Goal: Information Seeking & Learning: Compare options

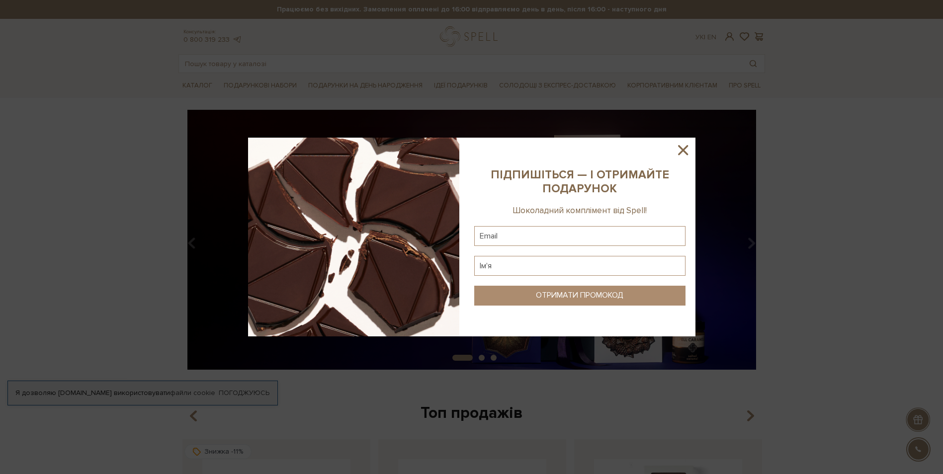
click at [679, 152] on icon at bounding box center [683, 150] width 17 height 17
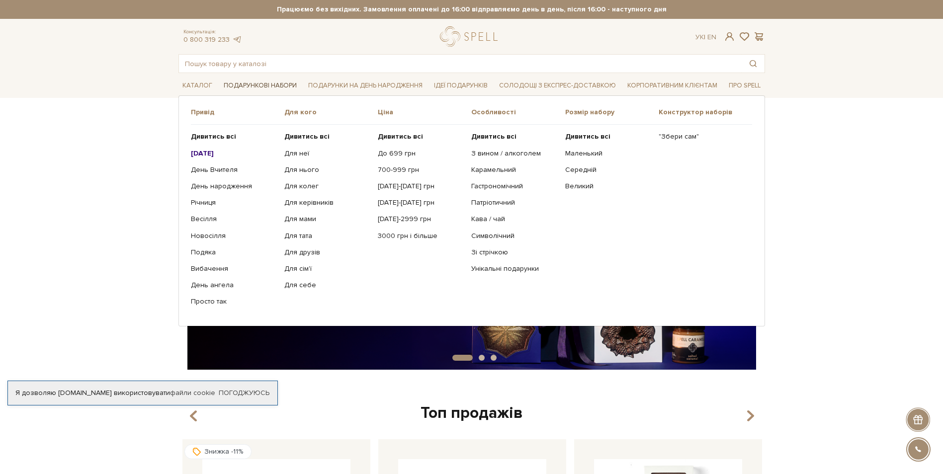
click at [282, 86] on link "Подарункові набори" at bounding box center [260, 85] width 81 height 15
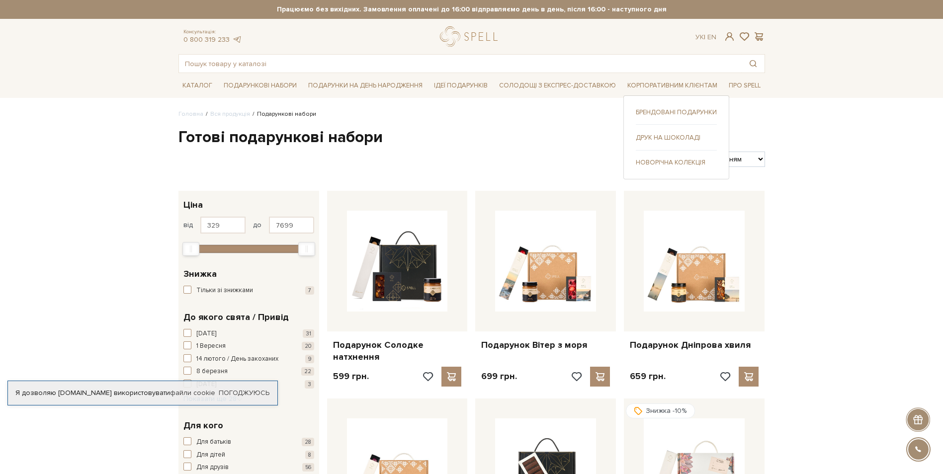
click at [689, 110] on link "Брендовані подарунки" at bounding box center [676, 112] width 81 height 9
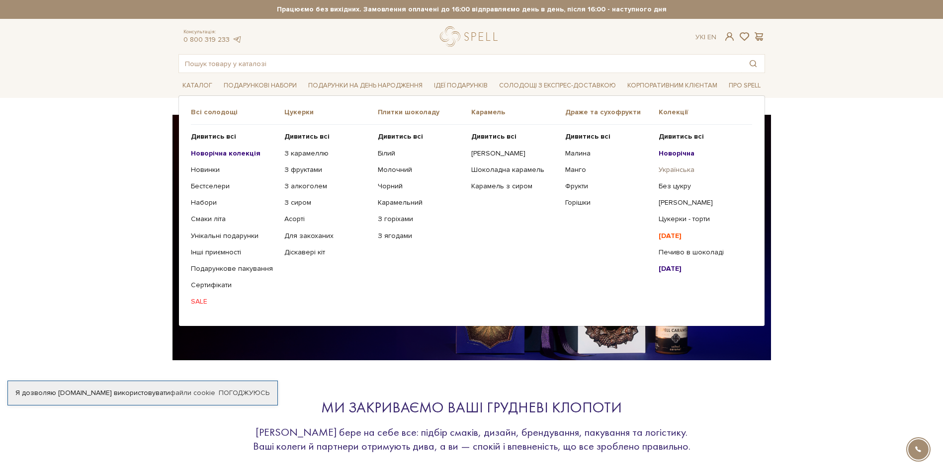
click at [676, 171] on link "Українська" at bounding box center [702, 170] width 86 height 9
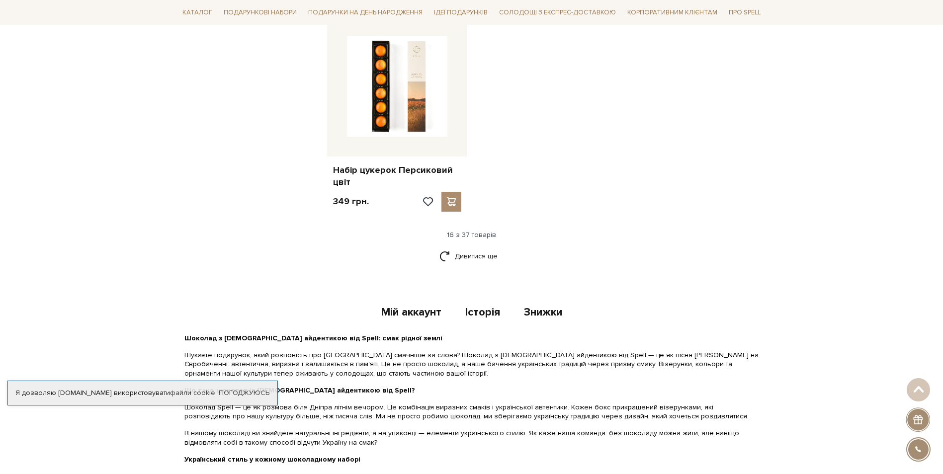
scroll to position [1252, 0]
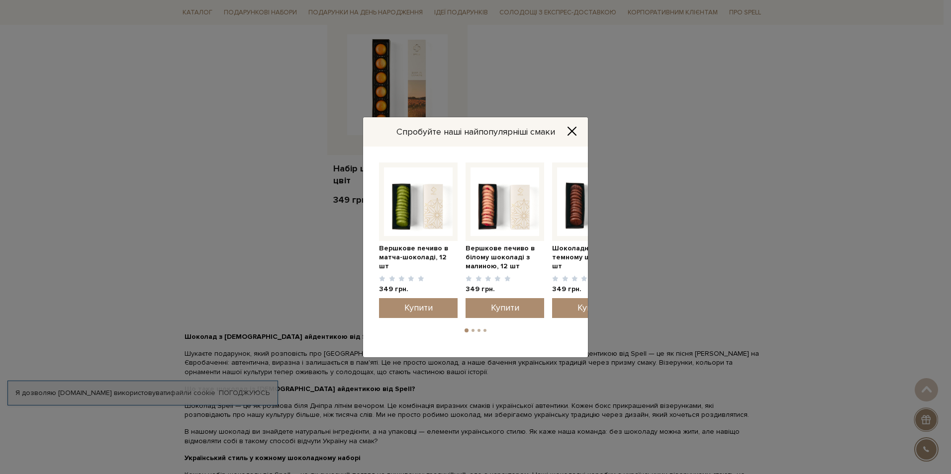
click at [577, 127] on button "Close" at bounding box center [572, 131] width 16 height 11
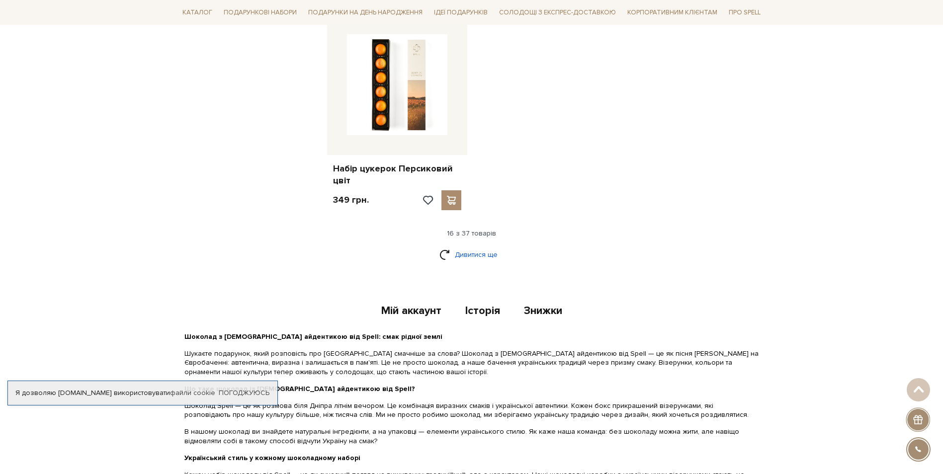
click at [464, 246] on link "Дивитися ще" at bounding box center [472, 254] width 65 height 17
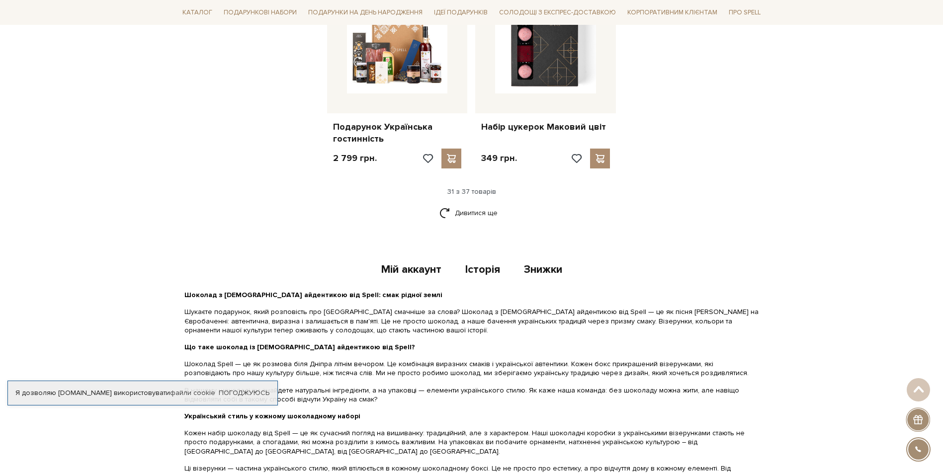
scroll to position [2246, 0]
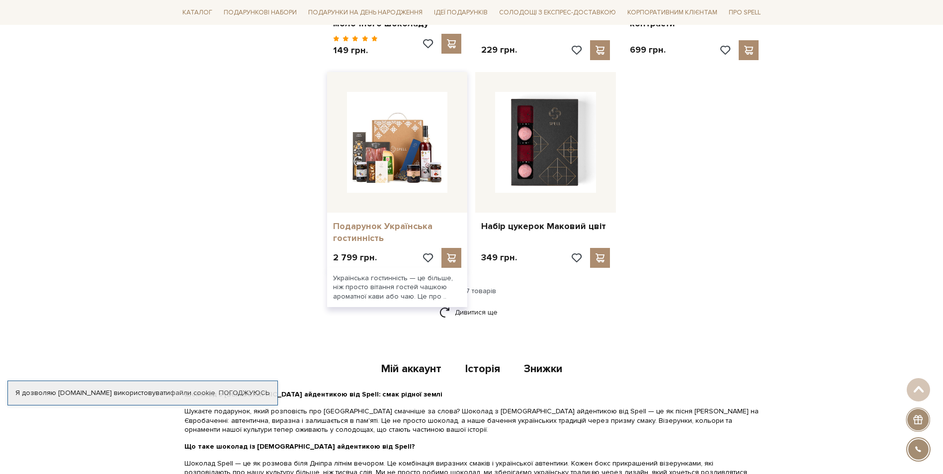
click at [368, 221] on link "Подарунок Українська гостинність" at bounding box center [397, 232] width 129 height 23
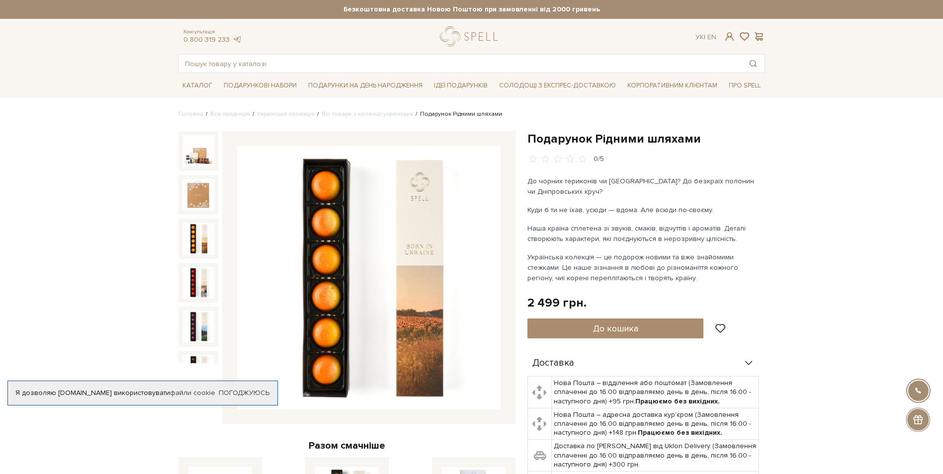
click at [201, 238] on img at bounding box center [198, 239] width 32 height 32
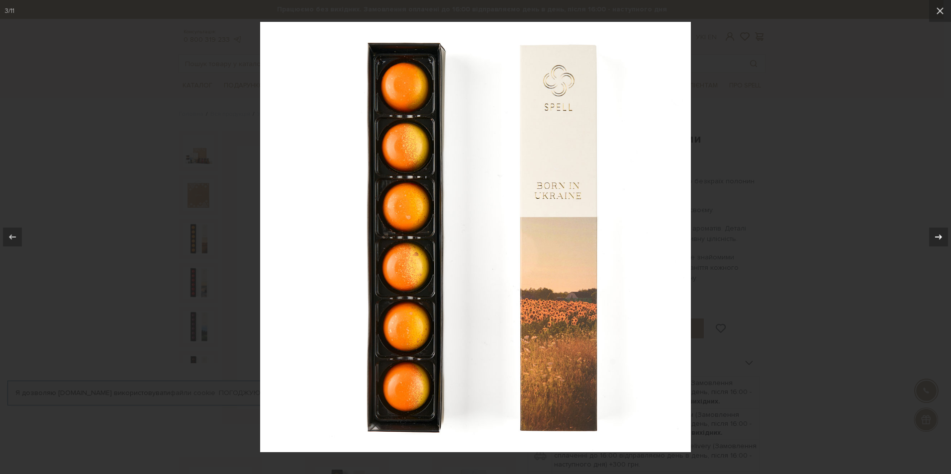
click at [936, 230] on div at bounding box center [938, 237] width 19 height 19
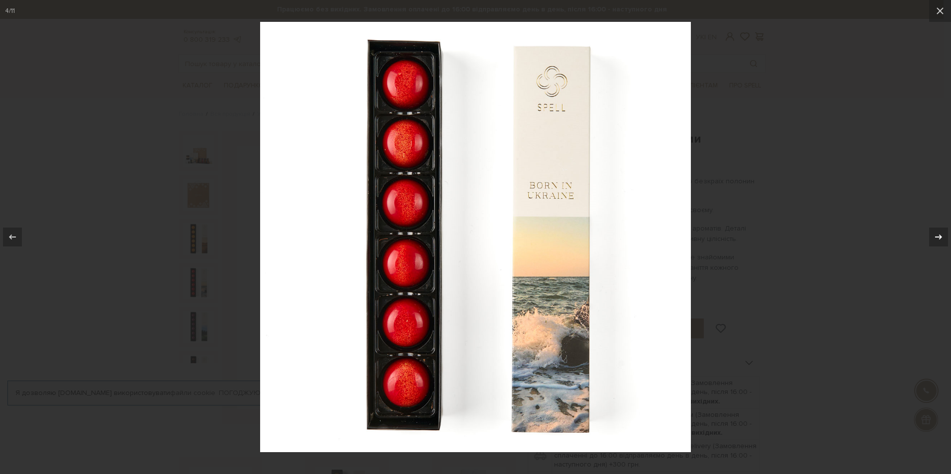
click at [936, 230] on div at bounding box center [938, 237] width 19 height 19
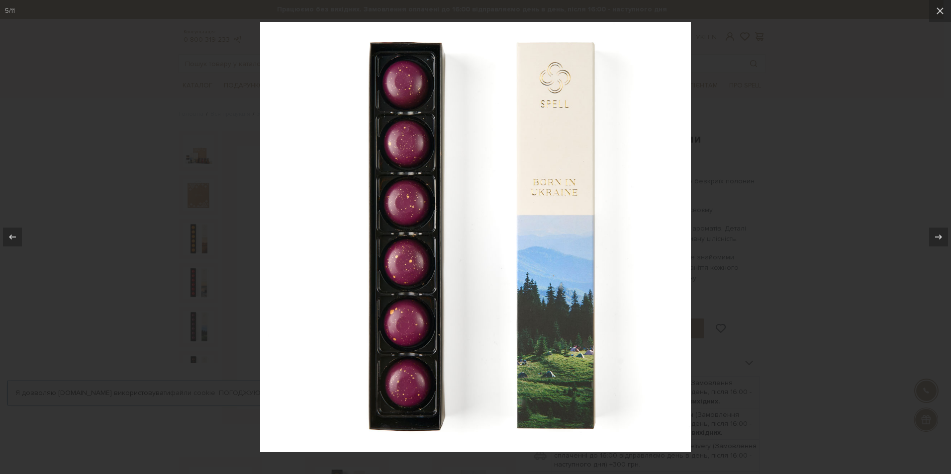
click at [884, 179] on div at bounding box center [475, 237] width 951 height 474
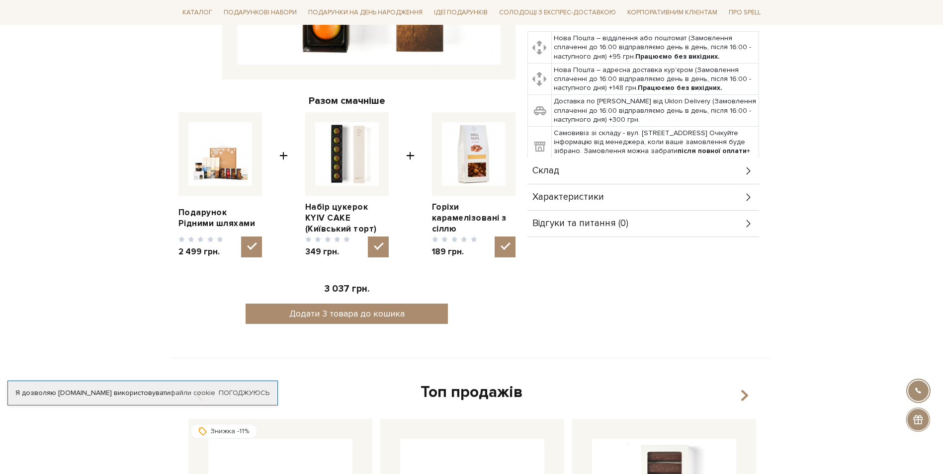
scroll to position [348, 0]
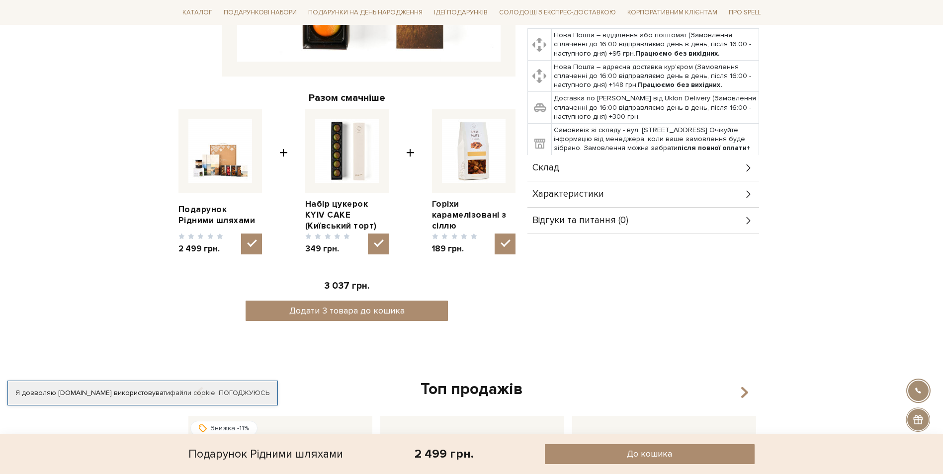
click at [574, 167] on div "Склад" at bounding box center [644, 168] width 232 height 26
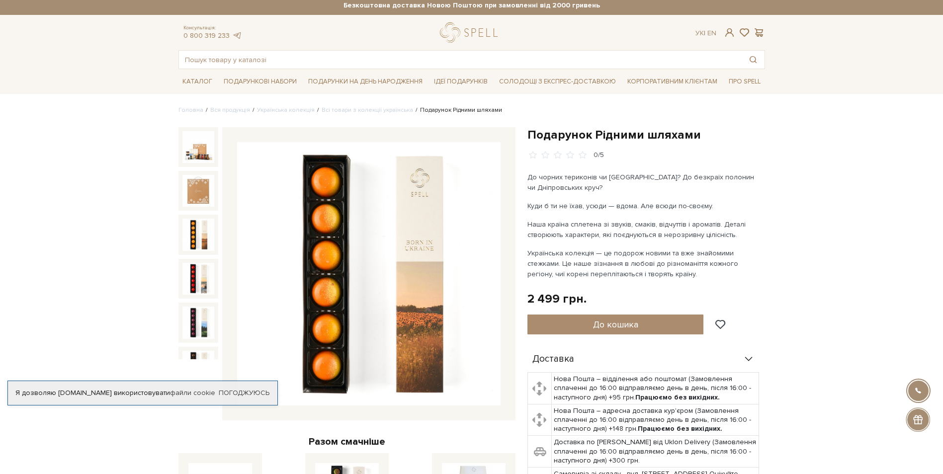
scroll to position [0, 0]
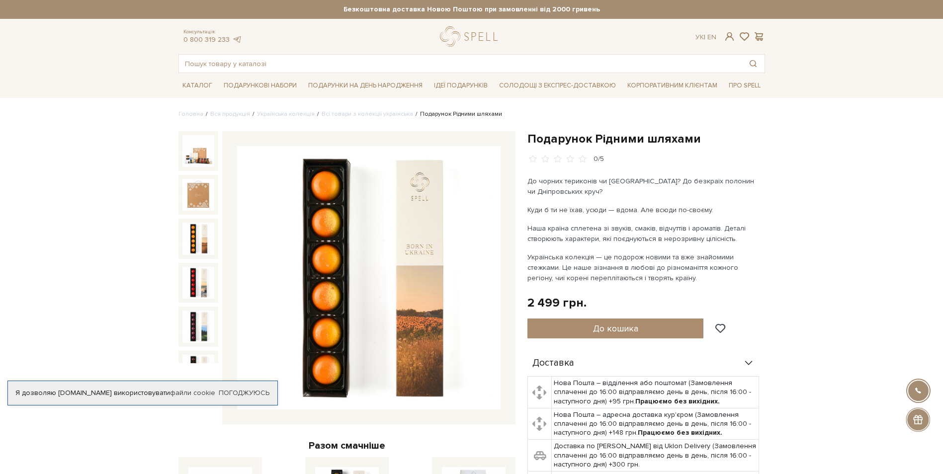
click at [192, 151] on img at bounding box center [198, 151] width 32 height 32
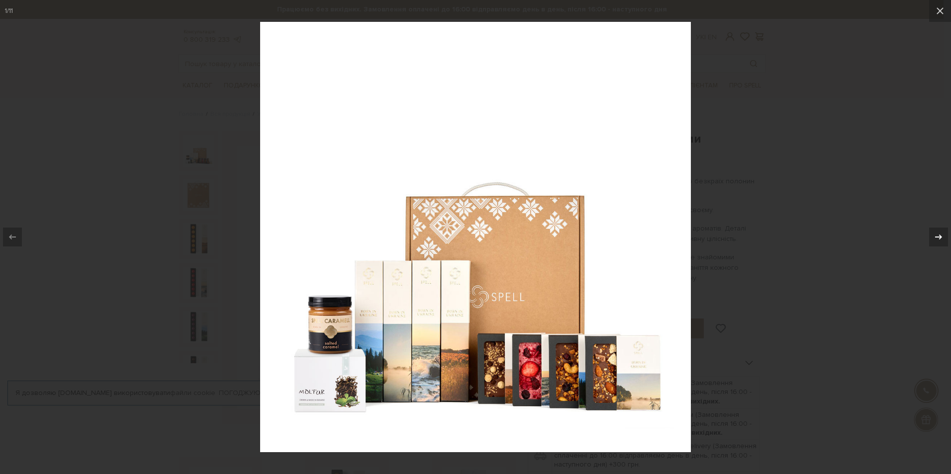
click at [940, 233] on icon at bounding box center [938, 237] width 12 height 12
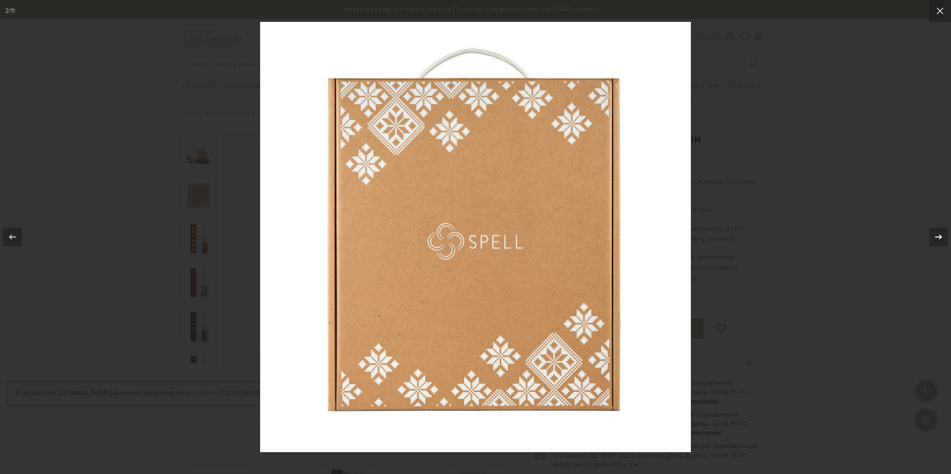
click at [940, 233] on icon at bounding box center [938, 237] width 12 height 12
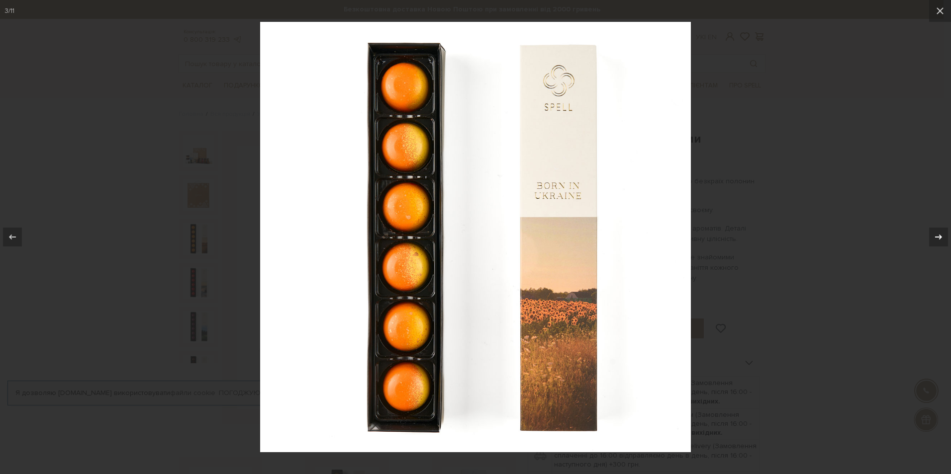
click at [940, 233] on icon at bounding box center [938, 237] width 12 height 12
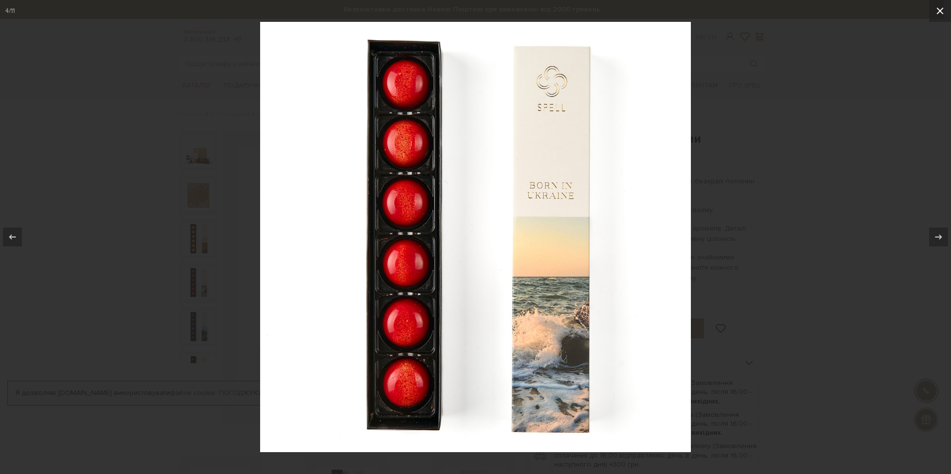
click at [936, 4] on button at bounding box center [940, 11] width 22 height 22
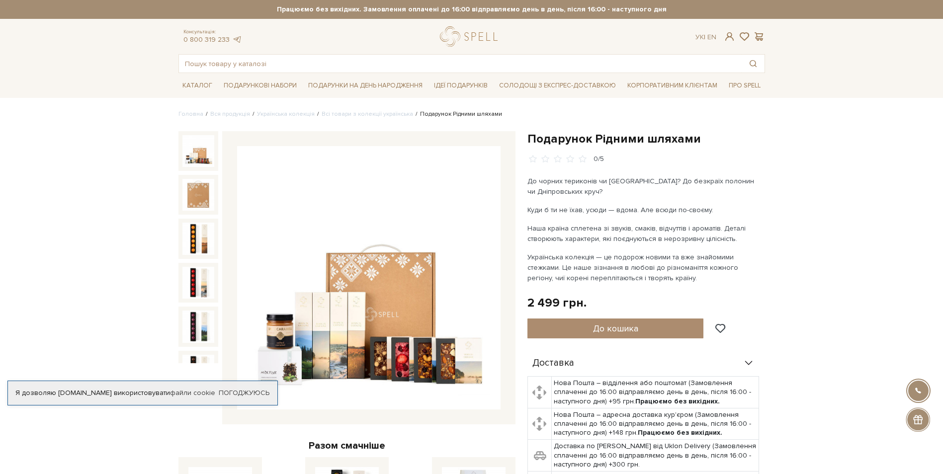
click at [401, 314] on img at bounding box center [369, 278] width 264 height 264
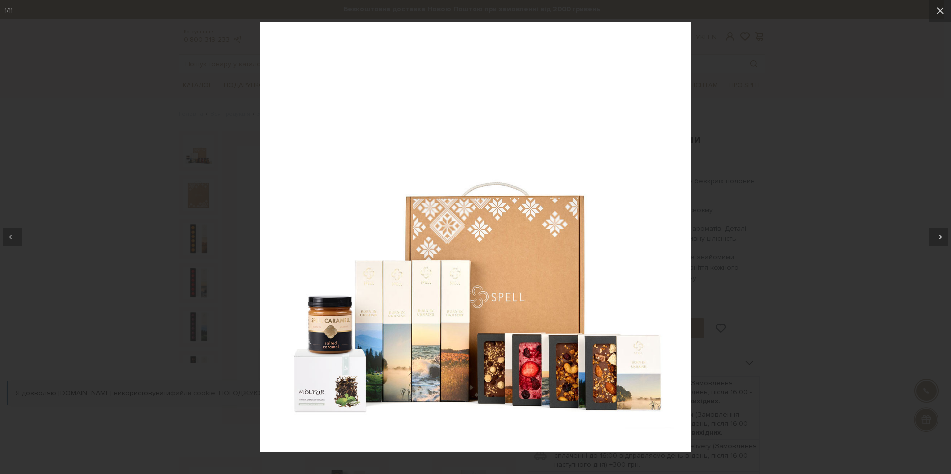
click at [321, 402] on img at bounding box center [475, 237] width 431 height 431
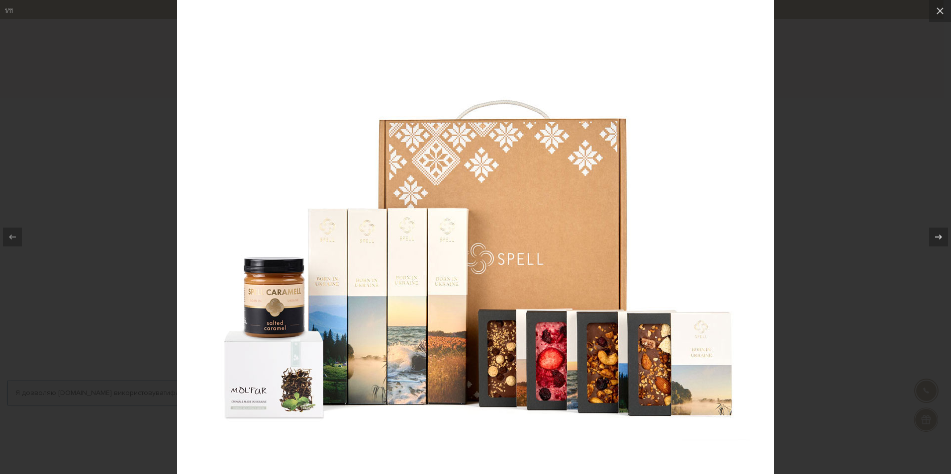
click at [321, 402] on img at bounding box center [475, 176] width 597 height 597
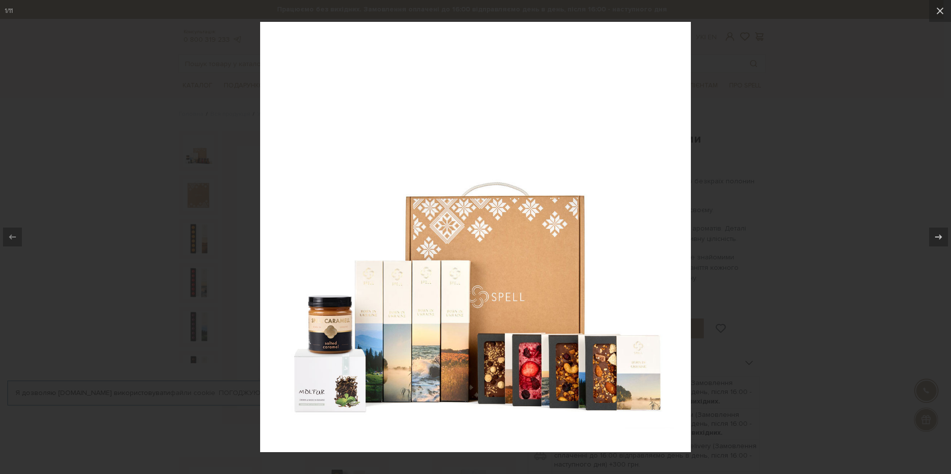
click at [793, 141] on div at bounding box center [475, 237] width 951 height 474
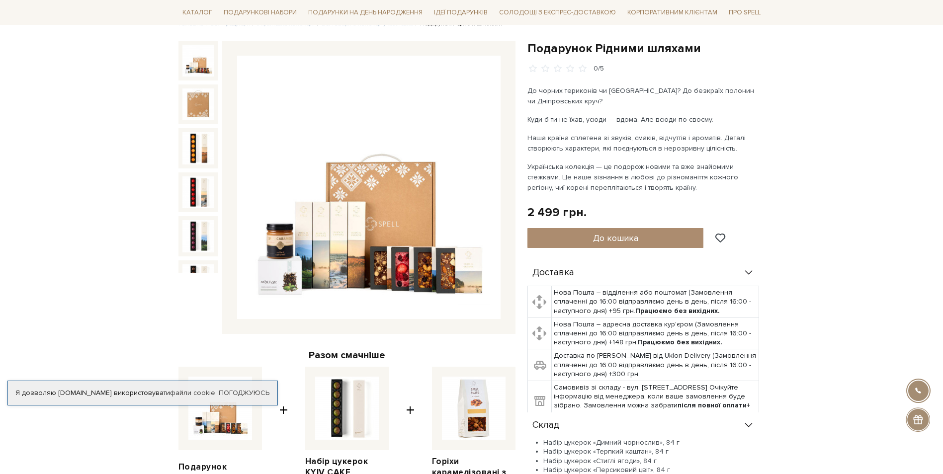
scroll to position [99, 0]
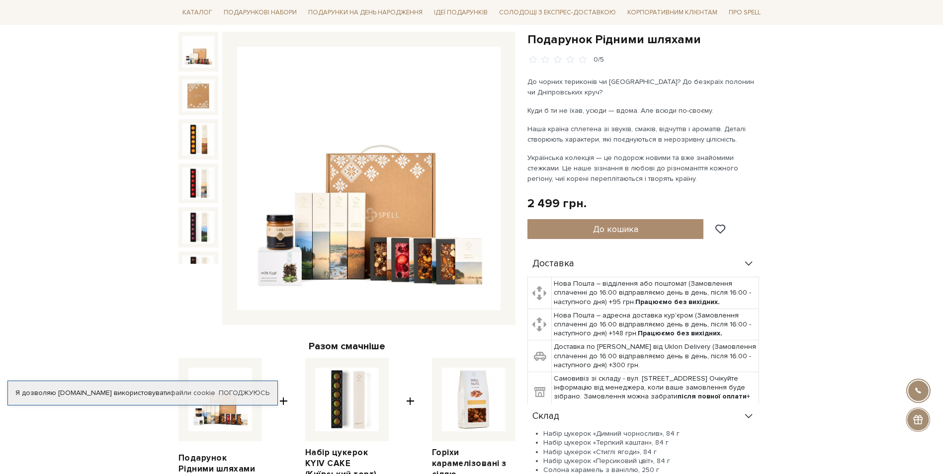
click at [365, 204] on img at bounding box center [369, 179] width 264 height 264
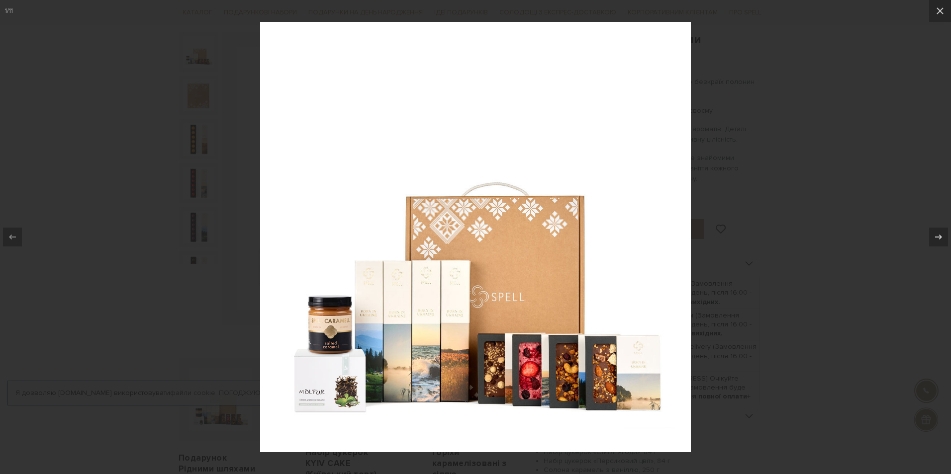
click at [315, 406] on img at bounding box center [475, 237] width 431 height 431
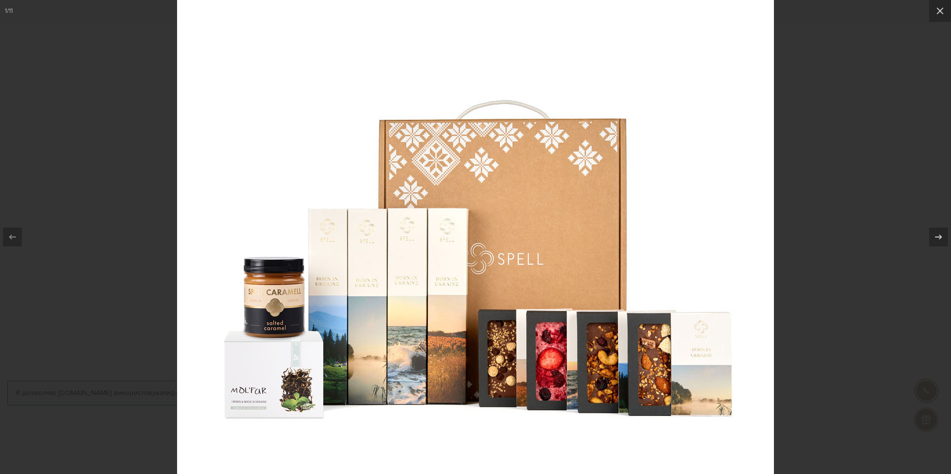
click at [897, 167] on div at bounding box center [475, 237] width 951 height 474
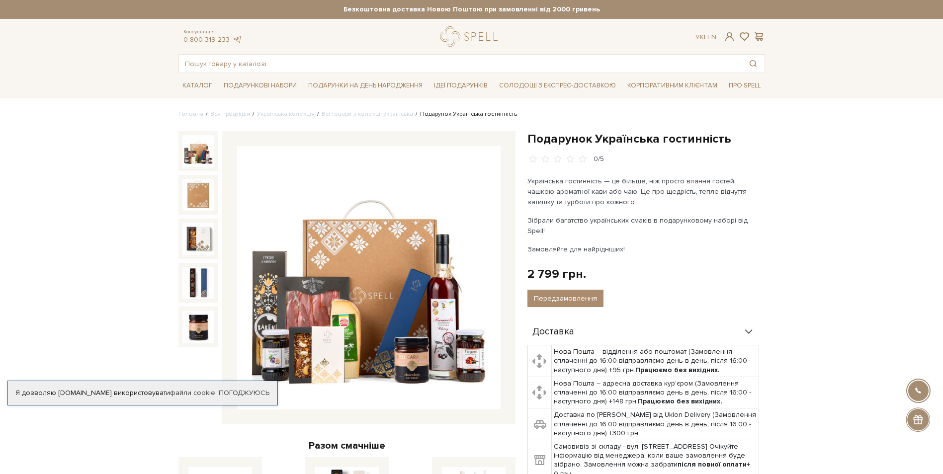
click at [322, 257] on img at bounding box center [369, 278] width 264 height 264
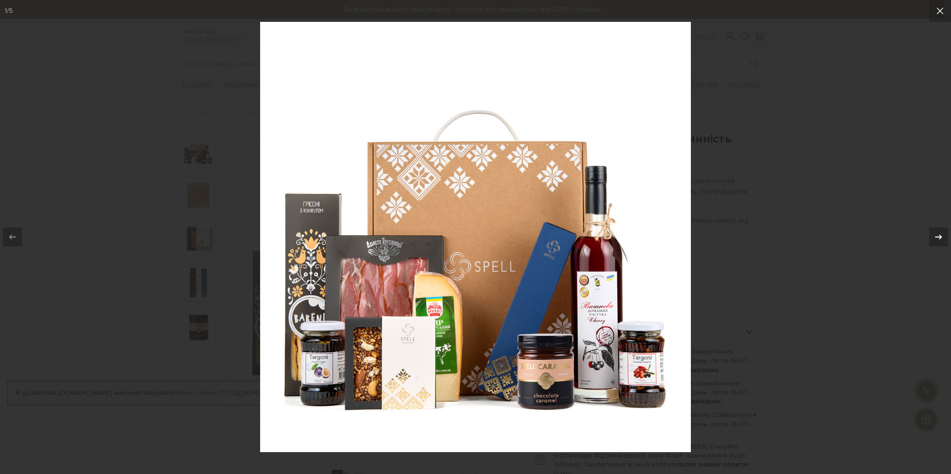
click at [938, 237] on div "1 / 5" at bounding box center [475, 237] width 951 height 474
click at [941, 239] on icon at bounding box center [938, 237] width 12 height 12
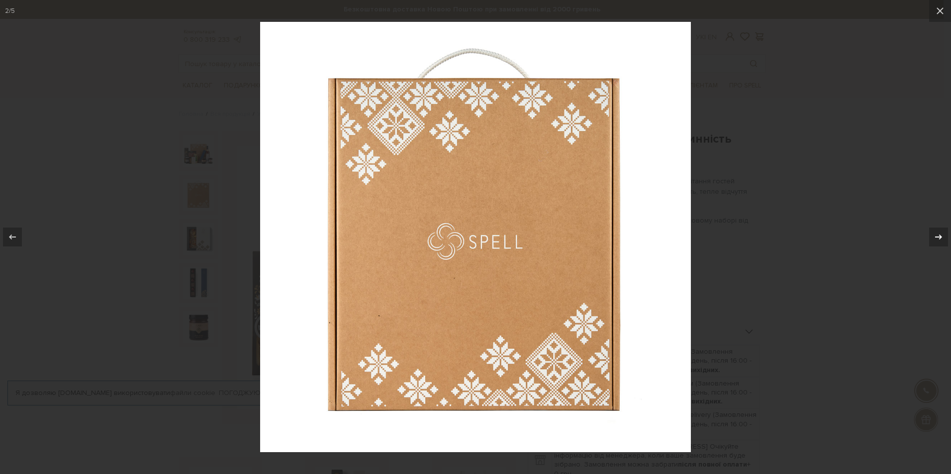
click at [941, 239] on icon at bounding box center [938, 237] width 12 height 12
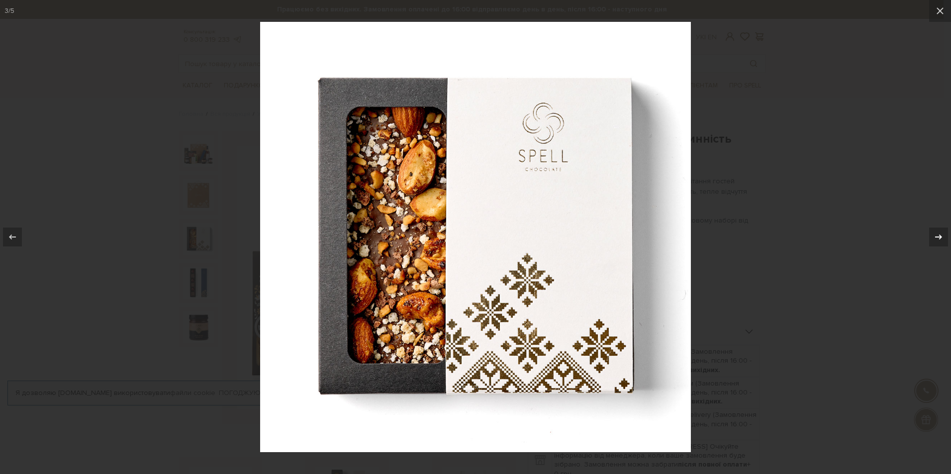
click at [941, 239] on icon at bounding box center [938, 237] width 12 height 12
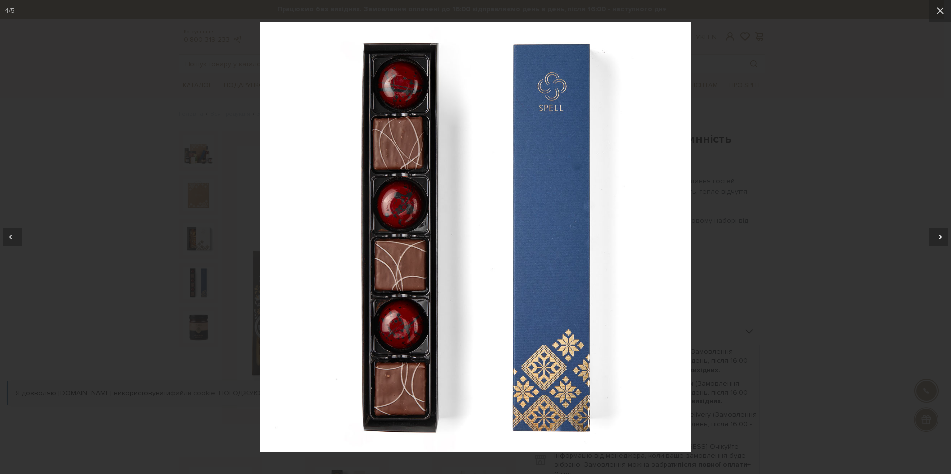
click at [941, 239] on icon at bounding box center [938, 237] width 12 height 12
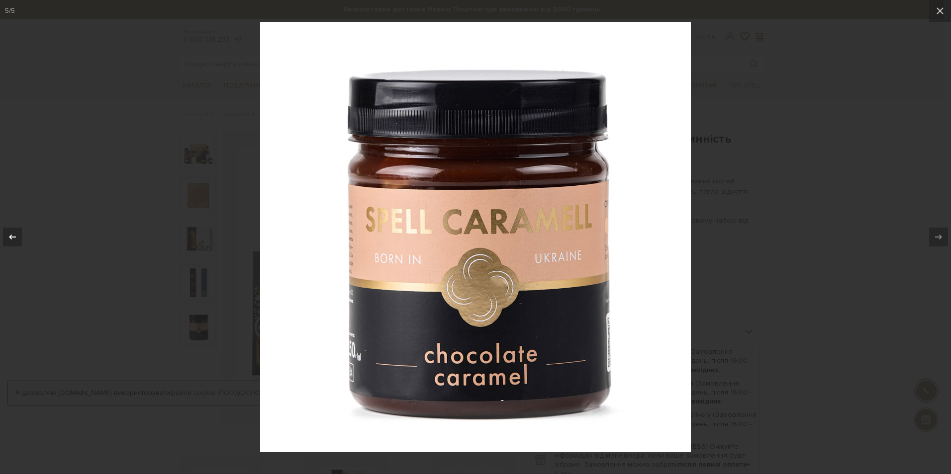
click at [14, 239] on icon at bounding box center [12, 237] width 12 height 12
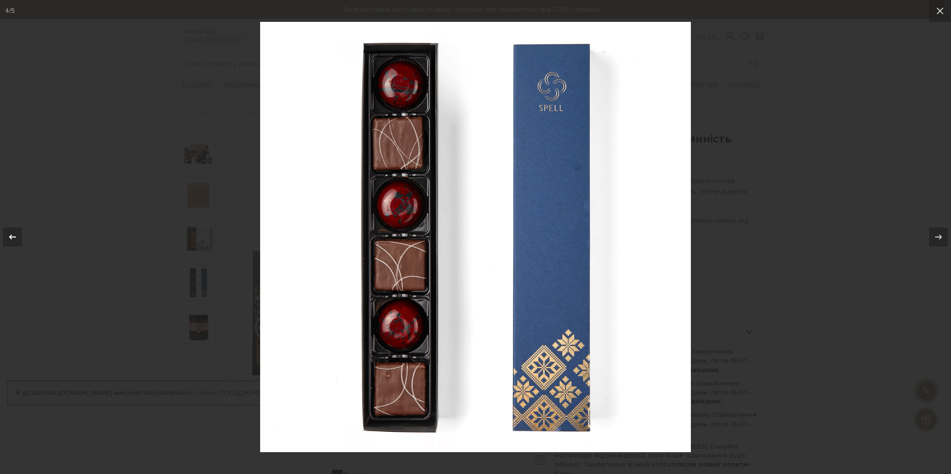
click at [14, 239] on icon at bounding box center [12, 237] width 12 height 12
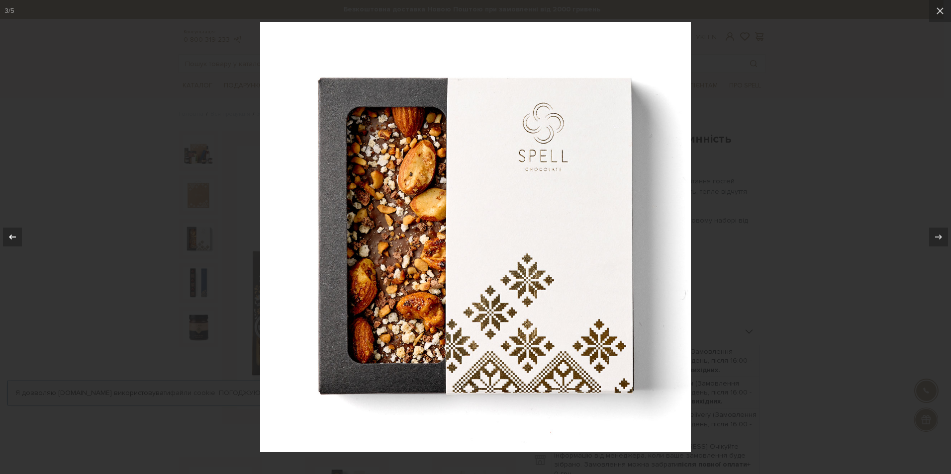
click at [14, 239] on icon at bounding box center [12, 237] width 12 height 12
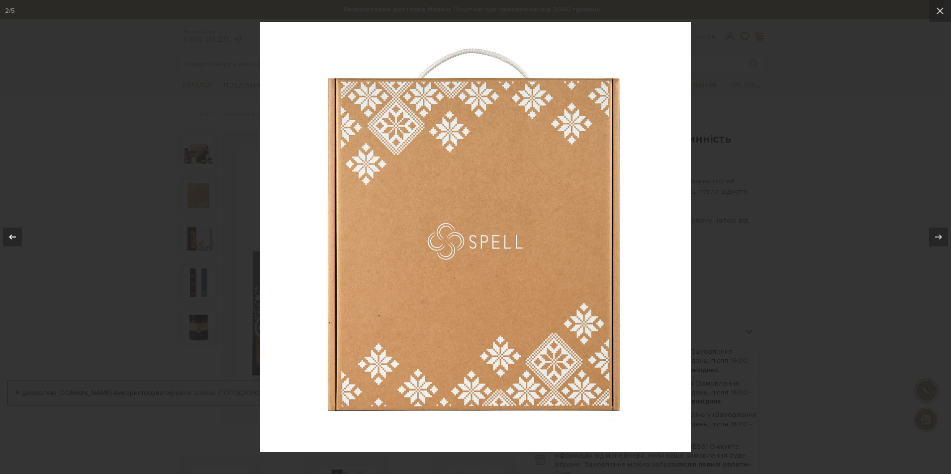
click at [14, 239] on icon at bounding box center [12, 237] width 12 height 12
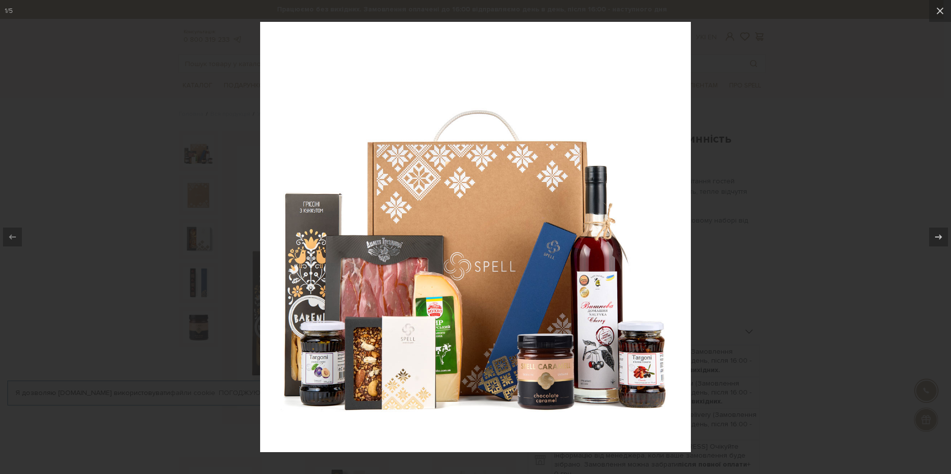
click at [585, 310] on img at bounding box center [475, 237] width 431 height 431
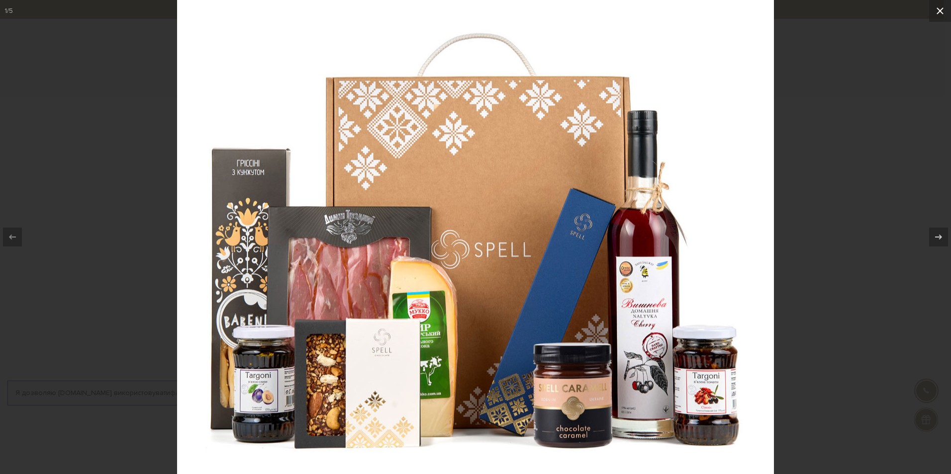
click at [932, 16] on button at bounding box center [940, 11] width 22 height 22
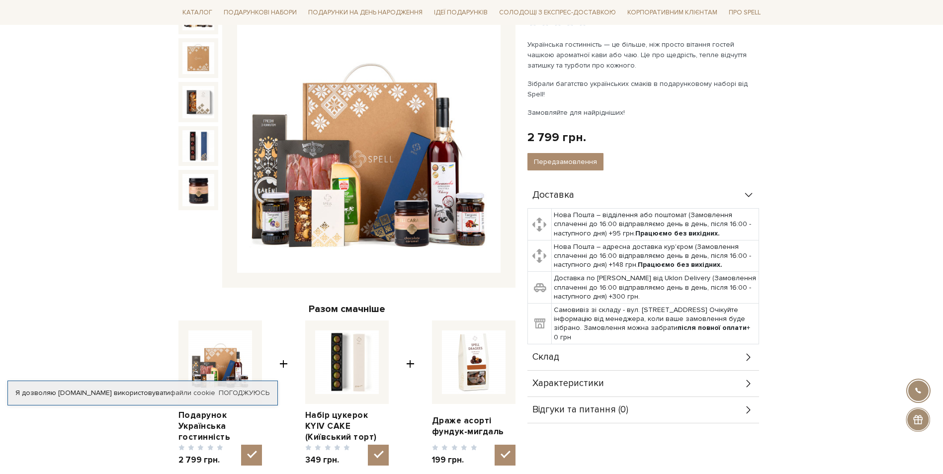
scroll to position [149, 0]
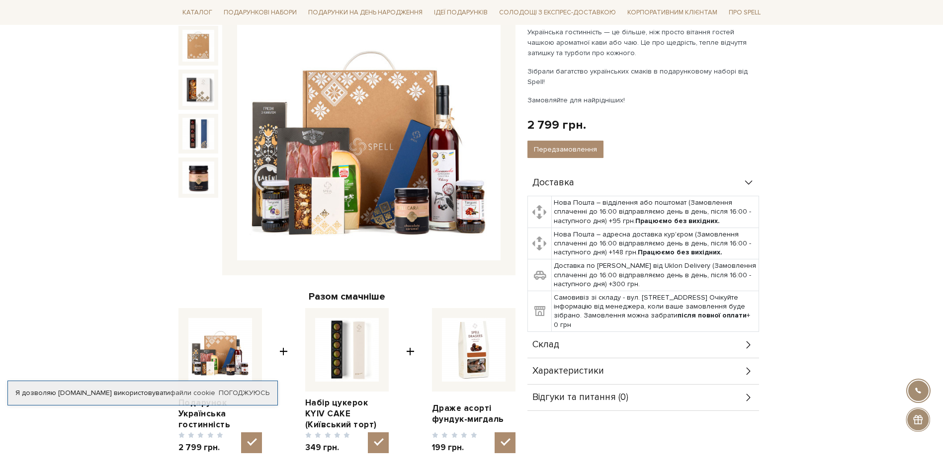
click at [323, 200] on img at bounding box center [369, 129] width 264 height 264
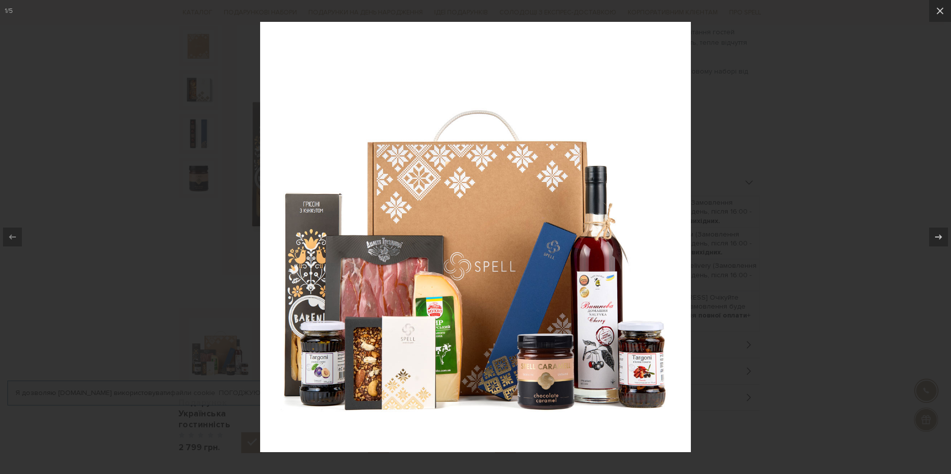
click at [455, 336] on img at bounding box center [475, 237] width 431 height 431
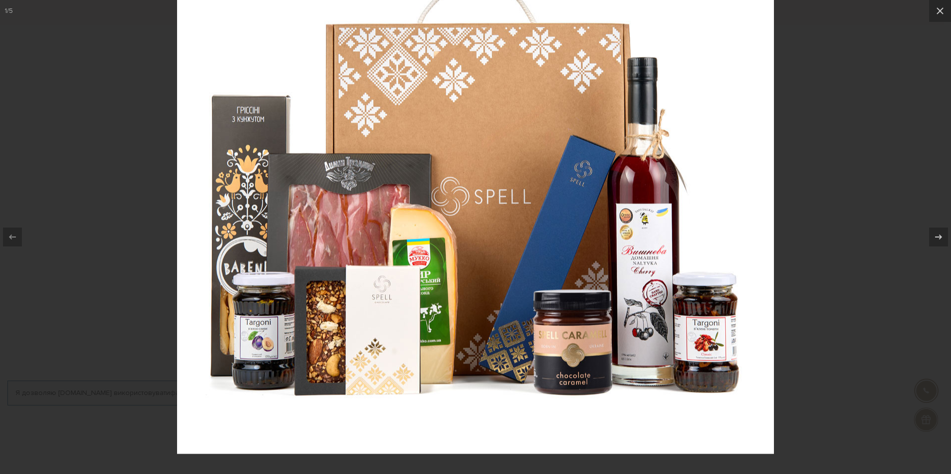
drag, startPoint x: 408, startPoint y: 393, endPoint x: 410, endPoint y: 317, distance: 75.6
click at [410, 317] on img at bounding box center [475, 155] width 597 height 597
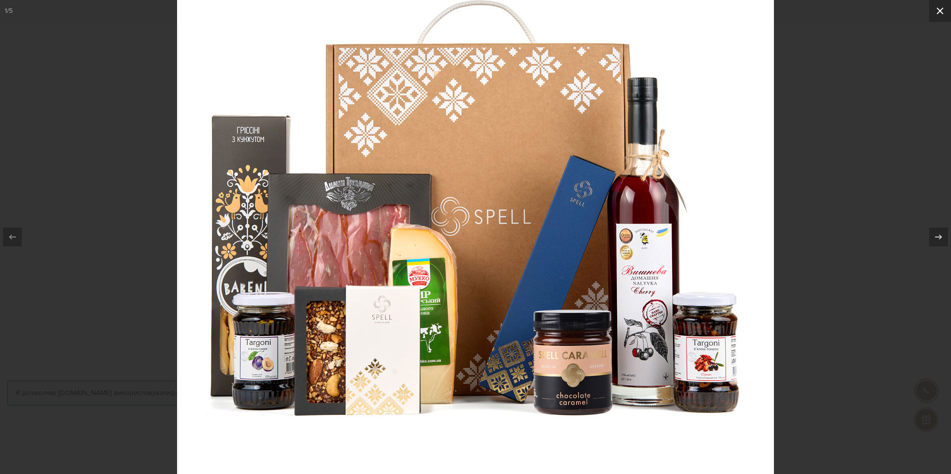
click at [931, 10] on button at bounding box center [940, 11] width 22 height 22
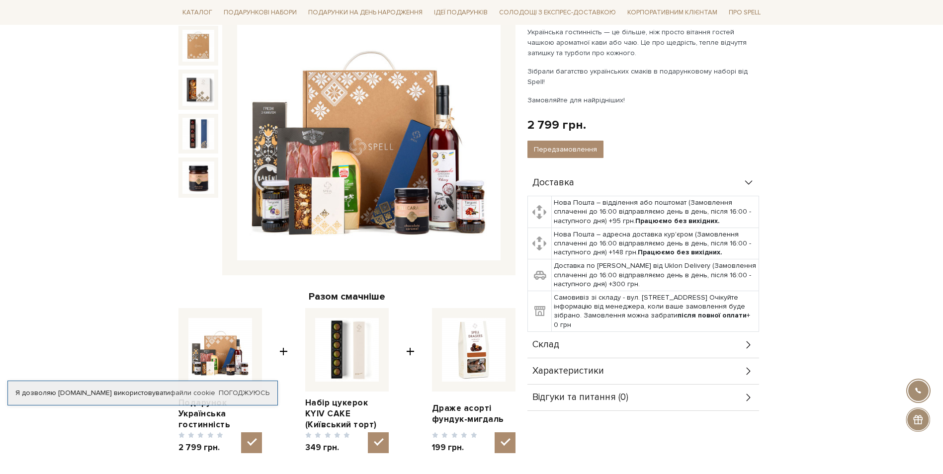
click at [451, 175] on img at bounding box center [369, 129] width 264 height 264
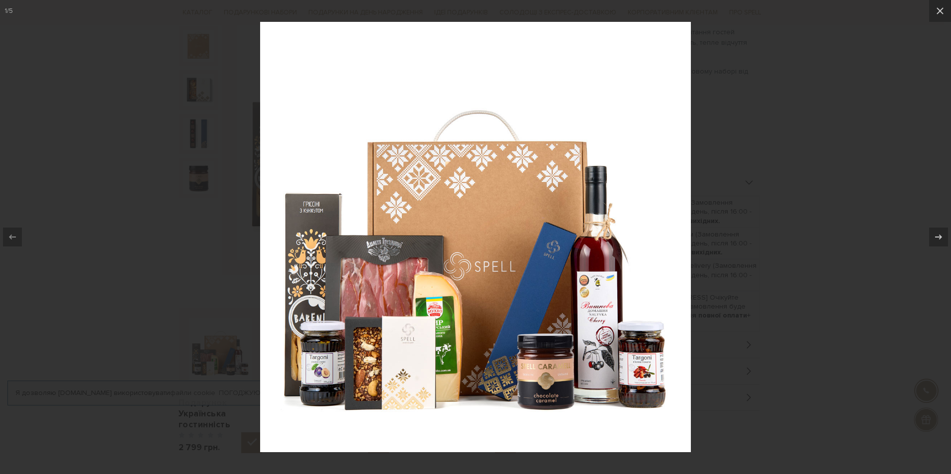
click at [598, 275] on img at bounding box center [475, 237] width 431 height 431
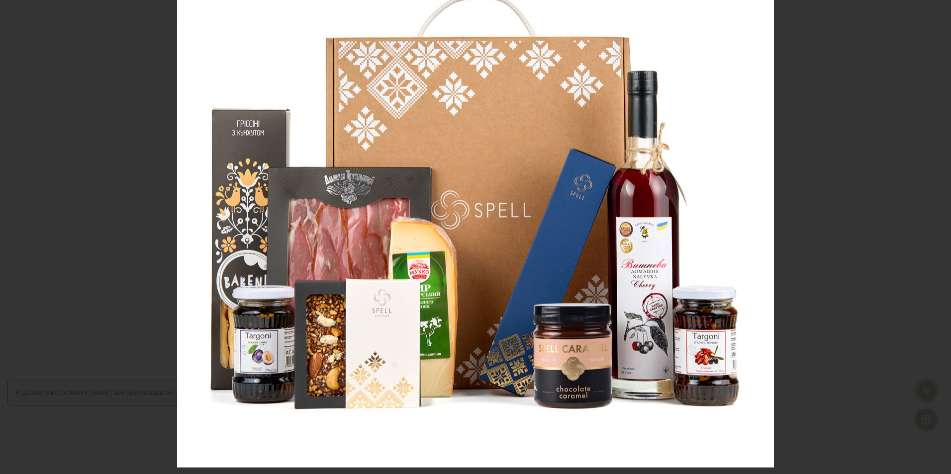
drag, startPoint x: 607, startPoint y: 358, endPoint x: 599, endPoint y: 297, distance: 61.2
click at [599, 297] on img at bounding box center [475, 169] width 597 height 597
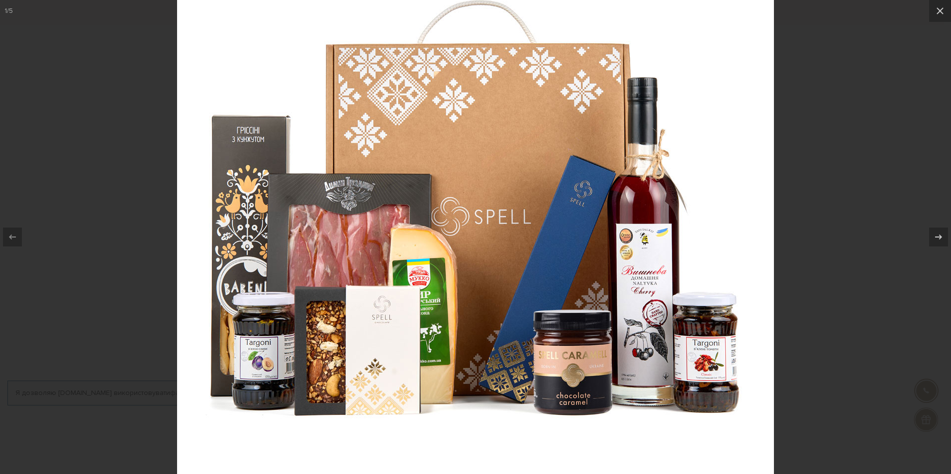
click at [850, 124] on div at bounding box center [475, 237] width 951 height 474
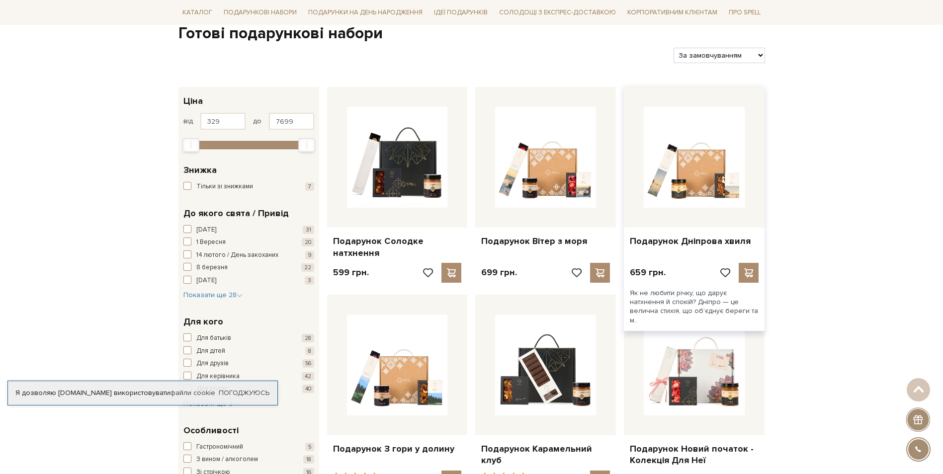
scroll to position [99, 0]
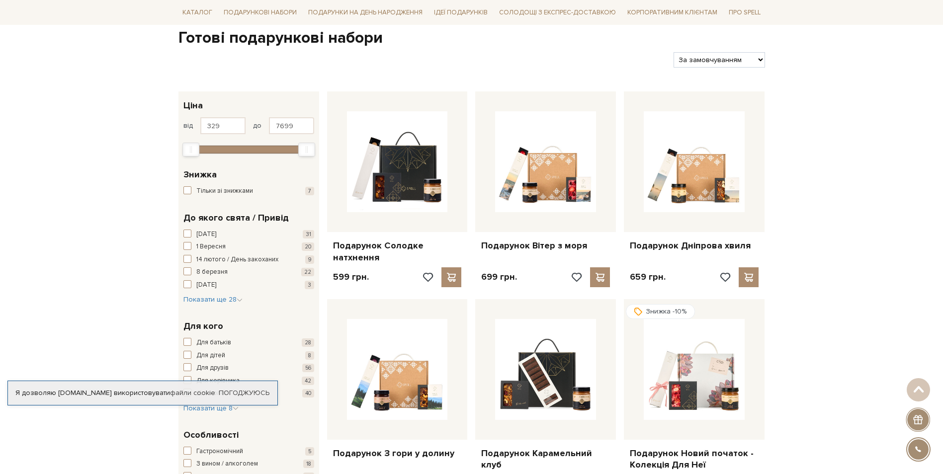
click at [721, 59] on select "За замовчуванням За Ціною (зростання) За Ціною (зменшення) Новинки За популярні…" at bounding box center [719, 59] width 91 height 15
select select "https://spellchocolate.com/our-productions/podarunkovi-box/?sort=p.price&order=…"
click at [674, 52] on select "За замовчуванням За Ціною (зростання) За Ціною (зменшення) Новинки За популярні…" at bounding box center [719, 59] width 91 height 15
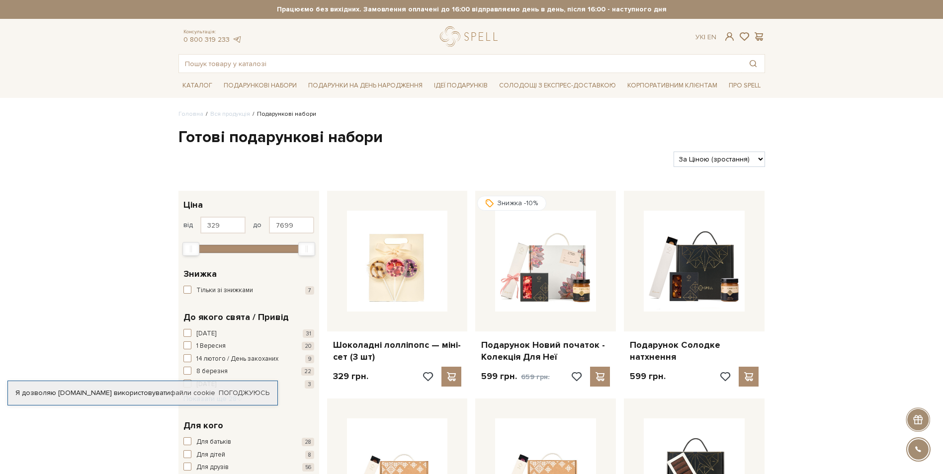
click at [717, 159] on select "За замовчуванням За Ціною (зростання) За Ціною (зменшення) Новинки За популярні…" at bounding box center [719, 159] width 91 height 15
select select "[URL][DOMAIN_NAME]"
click at [674, 152] on select "За замовчуванням За Ціною (зростання) За Ціною (зменшення) Новинки За популярні…" at bounding box center [719, 159] width 91 height 15
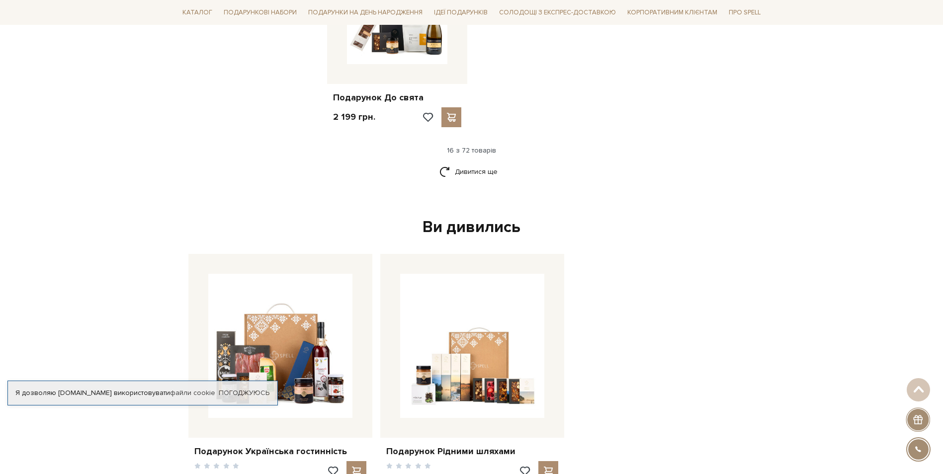
scroll to position [1342, 0]
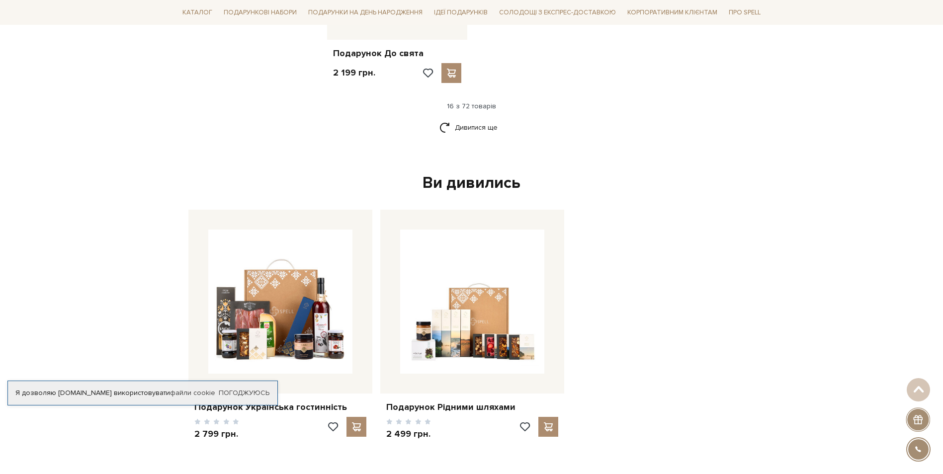
click at [477, 173] on div "Ви дивились" at bounding box center [471, 183] width 575 height 21
click at [458, 119] on link "Дивитися ще" at bounding box center [472, 127] width 65 height 17
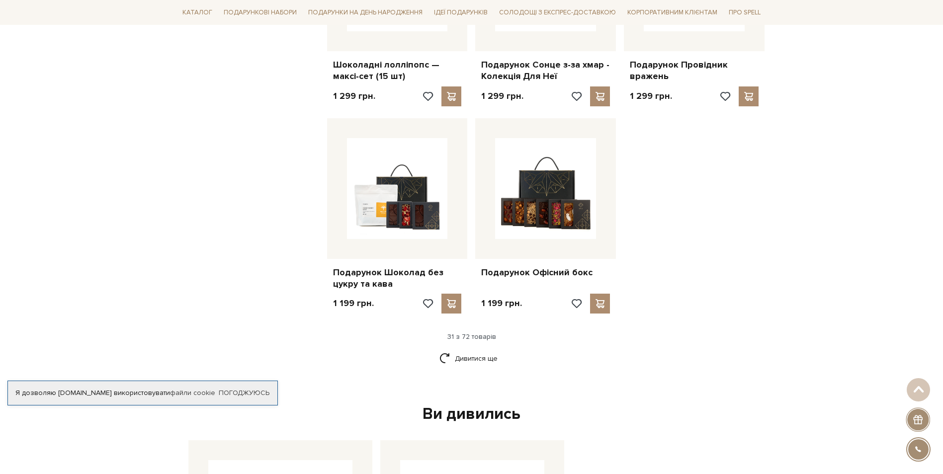
scroll to position [2188, 0]
click at [487, 350] on link "Дивитися ще" at bounding box center [472, 358] width 65 height 17
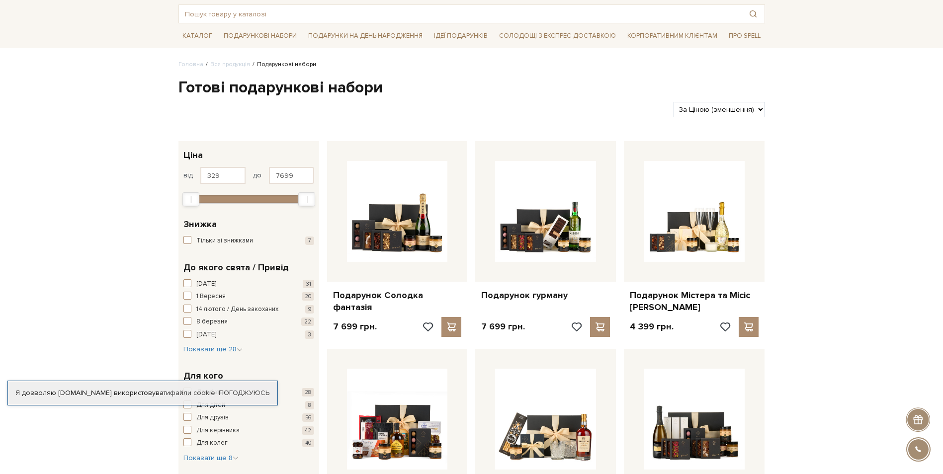
scroll to position [0, 0]
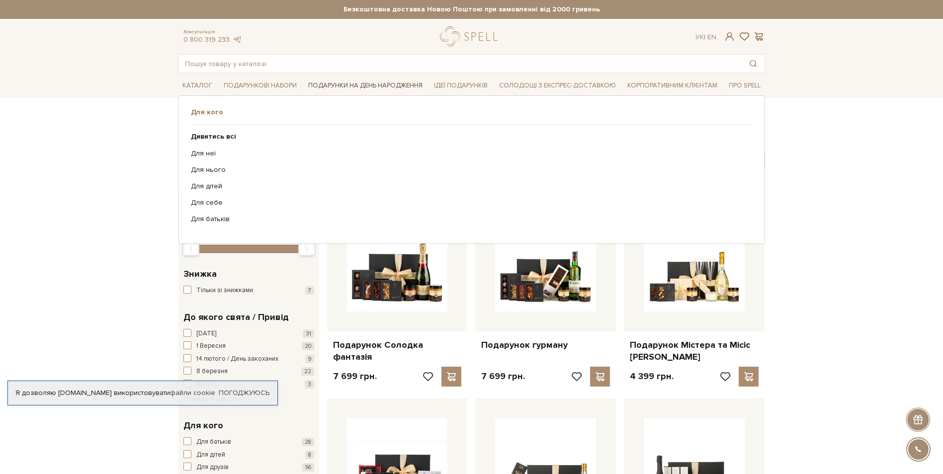
click at [377, 82] on link "Подарунки на День народження" at bounding box center [365, 85] width 122 height 15
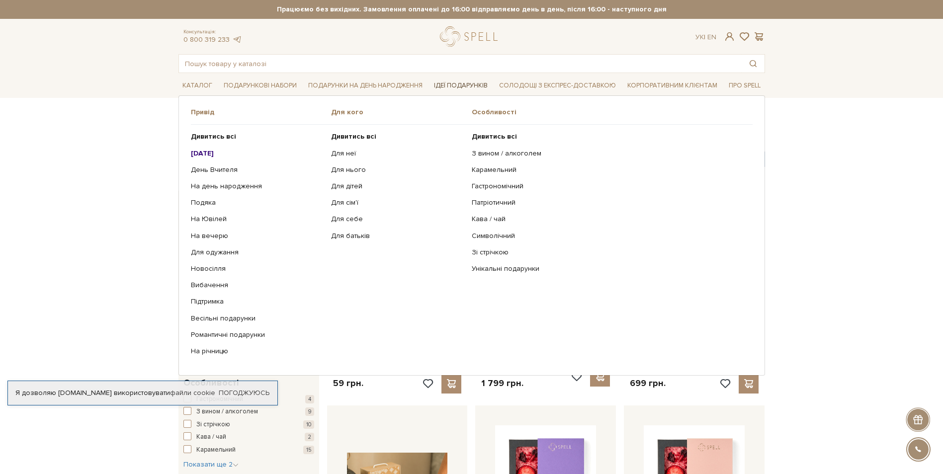
click at [456, 86] on link "Ідеї подарунків" at bounding box center [461, 85] width 62 height 15
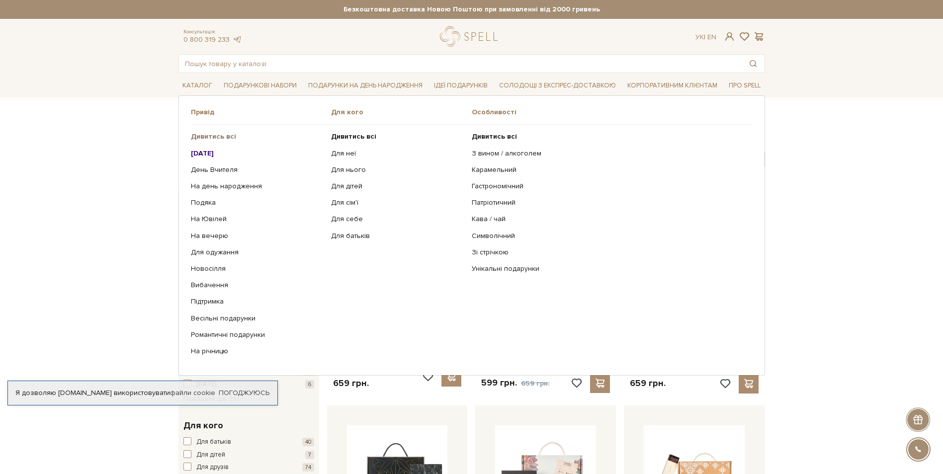
click at [209, 135] on b "Дивитись всі" at bounding box center [213, 136] width 45 height 8
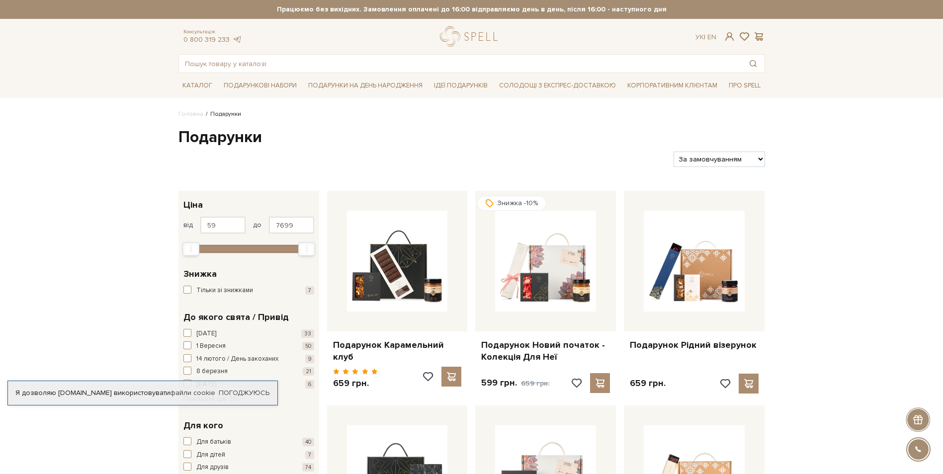
click at [729, 160] on select "За замовчуванням За Ціною (зростання) За Ціною (зменшення) Новинки За популярні…" at bounding box center [719, 159] width 91 height 15
click at [730, 159] on select "За замовчуванням За Ціною (зростання) За Ціною (зменшення) Новинки За популярні…" at bounding box center [719, 159] width 91 height 15
select select "https://spellchocolate.com/podarunki/?sort=p.price&order=DESC"
click at [674, 152] on select "За замовчуванням За Ціною (зростання) За Ціною (зменшення) Новинки За популярні…" at bounding box center [719, 159] width 91 height 15
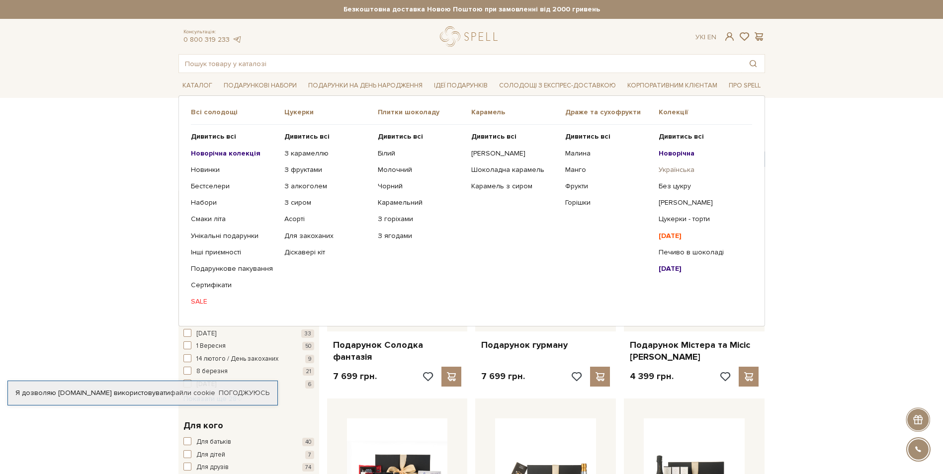
click at [680, 168] on link "Українська" at bounding box center [702, 170] width 86 height 9
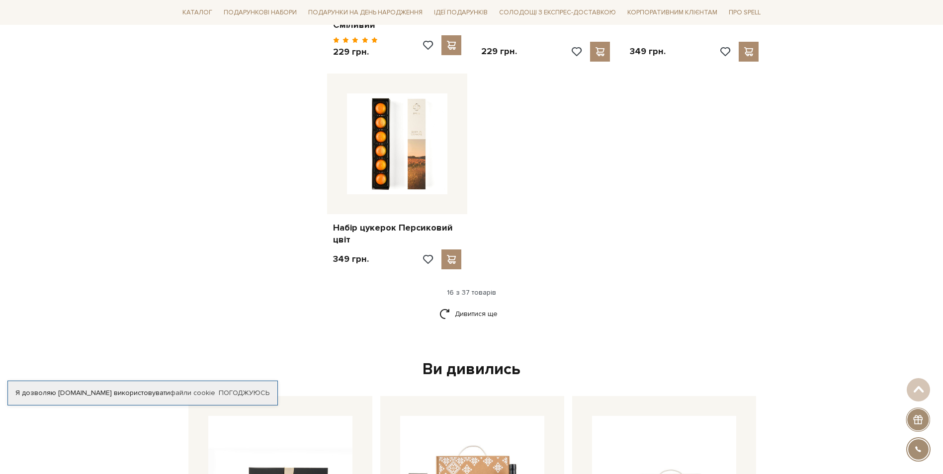
scroll to position [1243, 0]
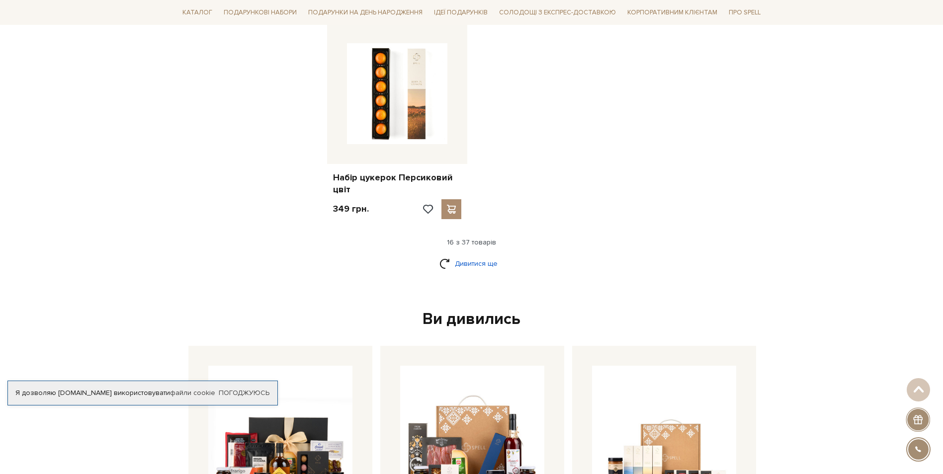
click at [474, 257] on link "Дивитися ще" at bounding box center [472, 263] width 65 height 17
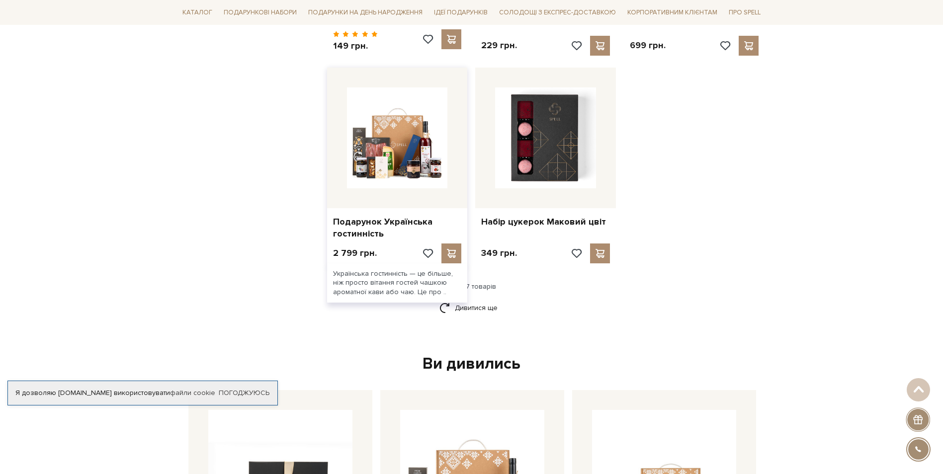
scroll to position [2237, 0]
